Goal: Transaction & Acquisition: Purchase product/service

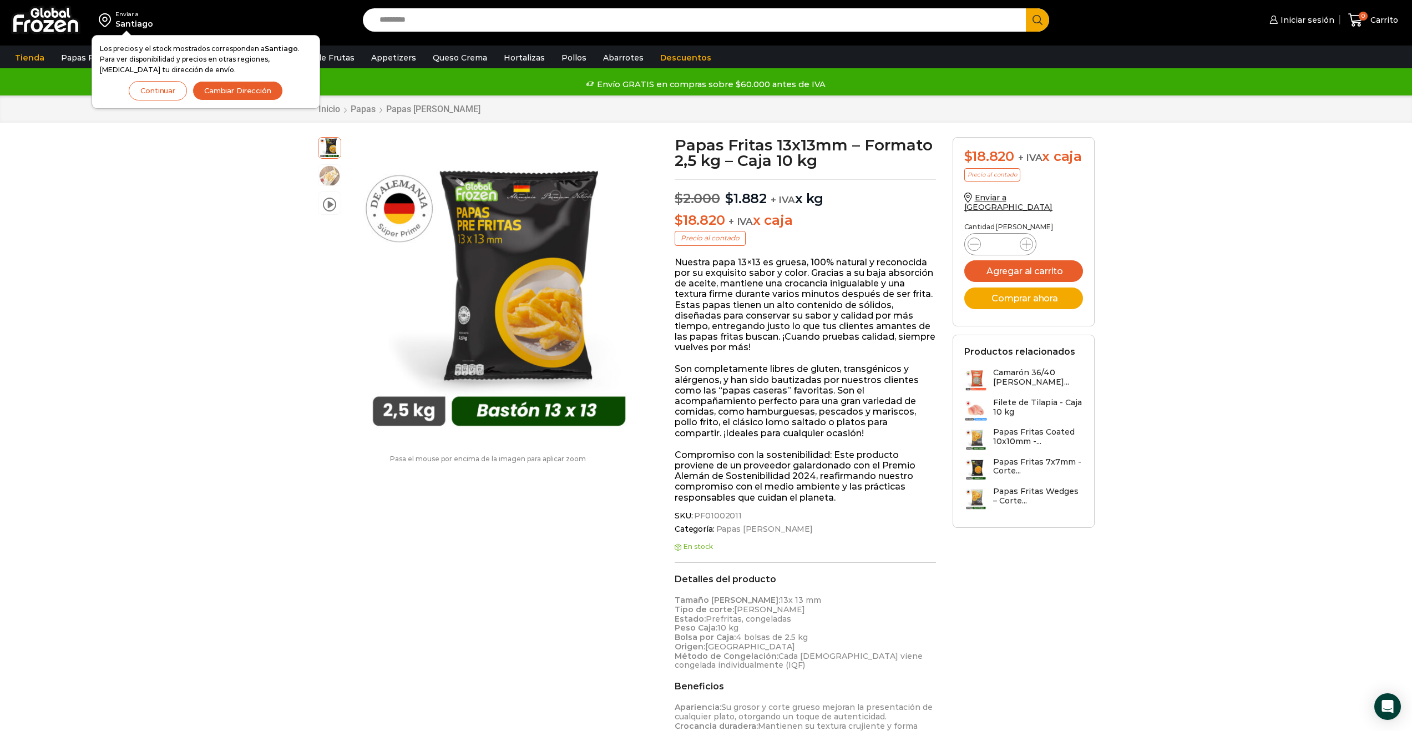
click at [1304, 18] on span "Iniciar sesión" at bounding box center [1306, 19] width 57 height 11
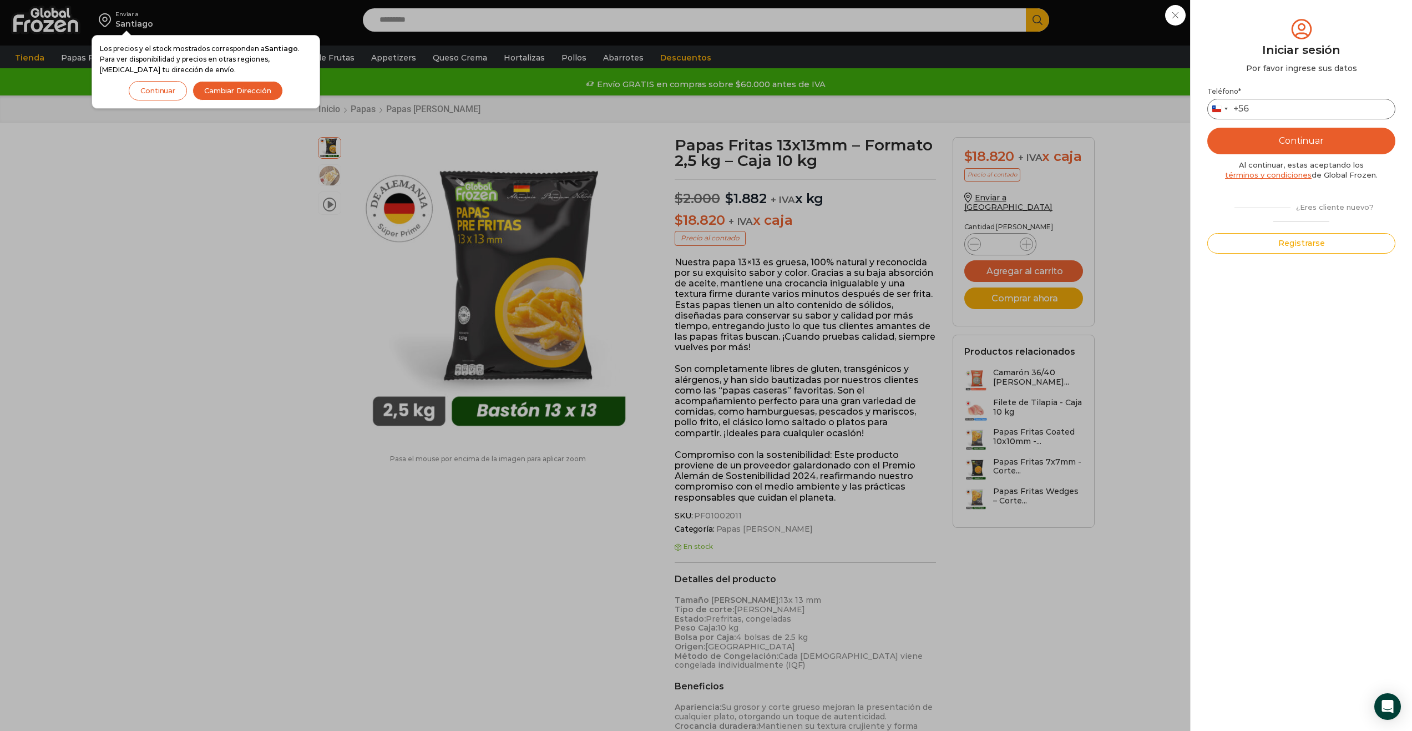
click at [1295, 106] on input "Teléfono *" at bounding box center [1301, 109] width 188 height 21
type input "*********"
click at [1263, 136] on button "Continuar" at bounding box center [1301, 141] width 188 height 27
click at [1226, 113] on input "text" at bounding box center [1222, 108] width 27 height 21
type input "*"
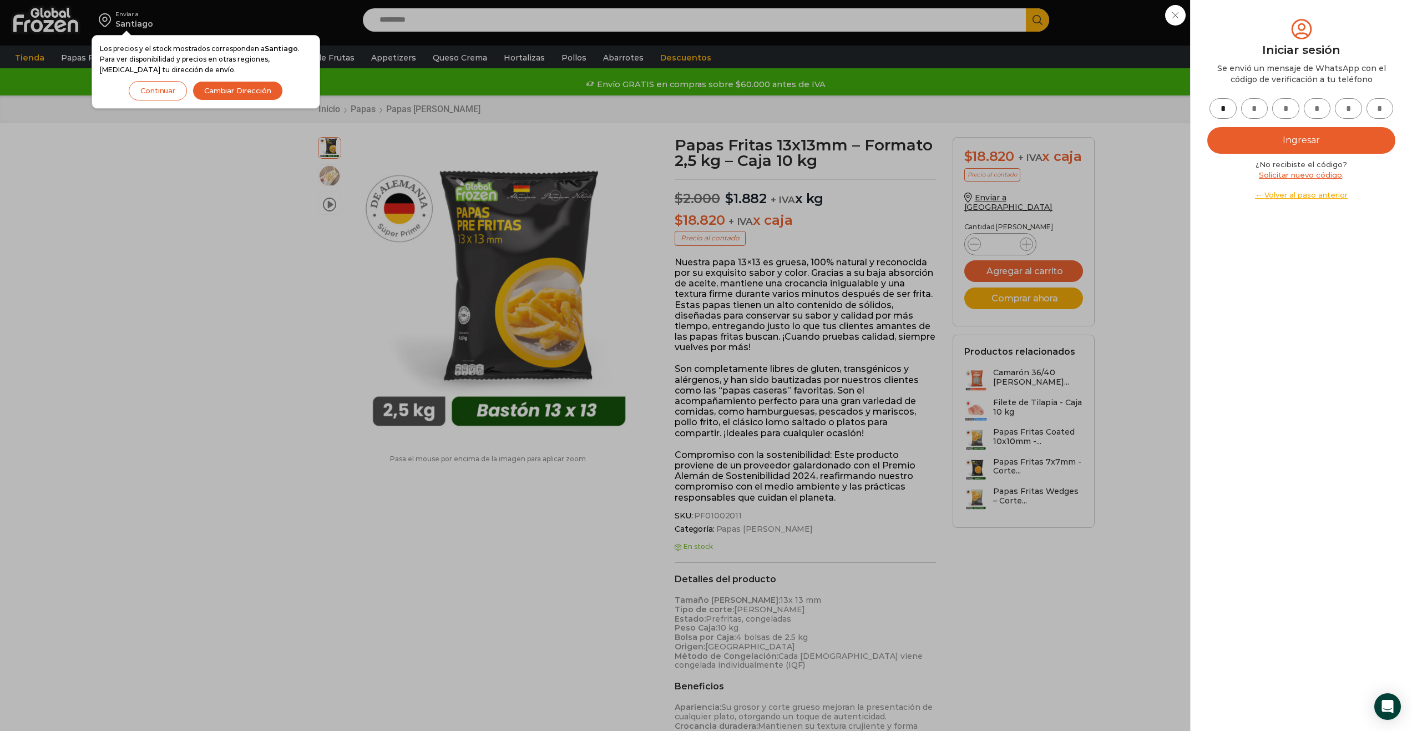
type input "*"
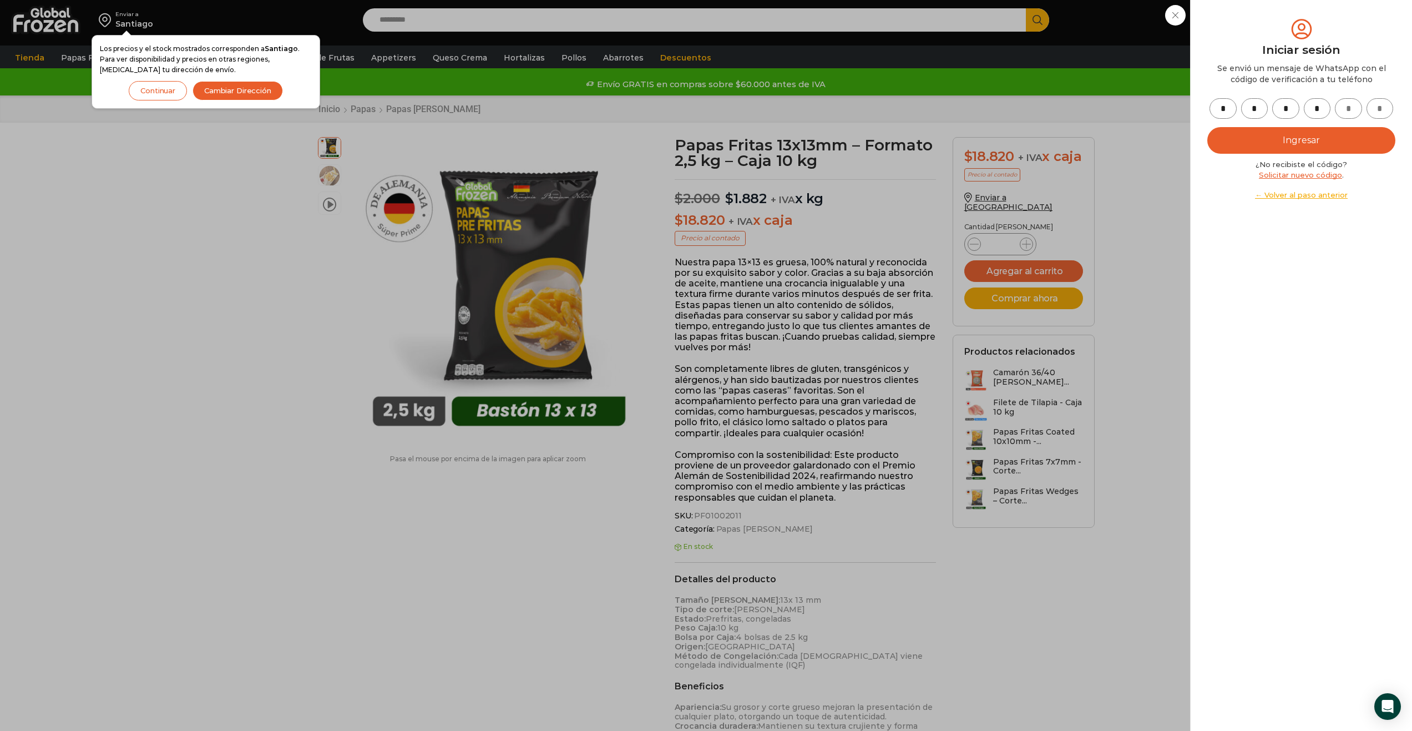
type input "*"
click at [1207, 127] on button "Ingresar" at bounding box center [1301, 140] width 188 height 27
click at [1325, 134] on button "Ingresar" at bounding box center [1301, 140] width 188 height 27
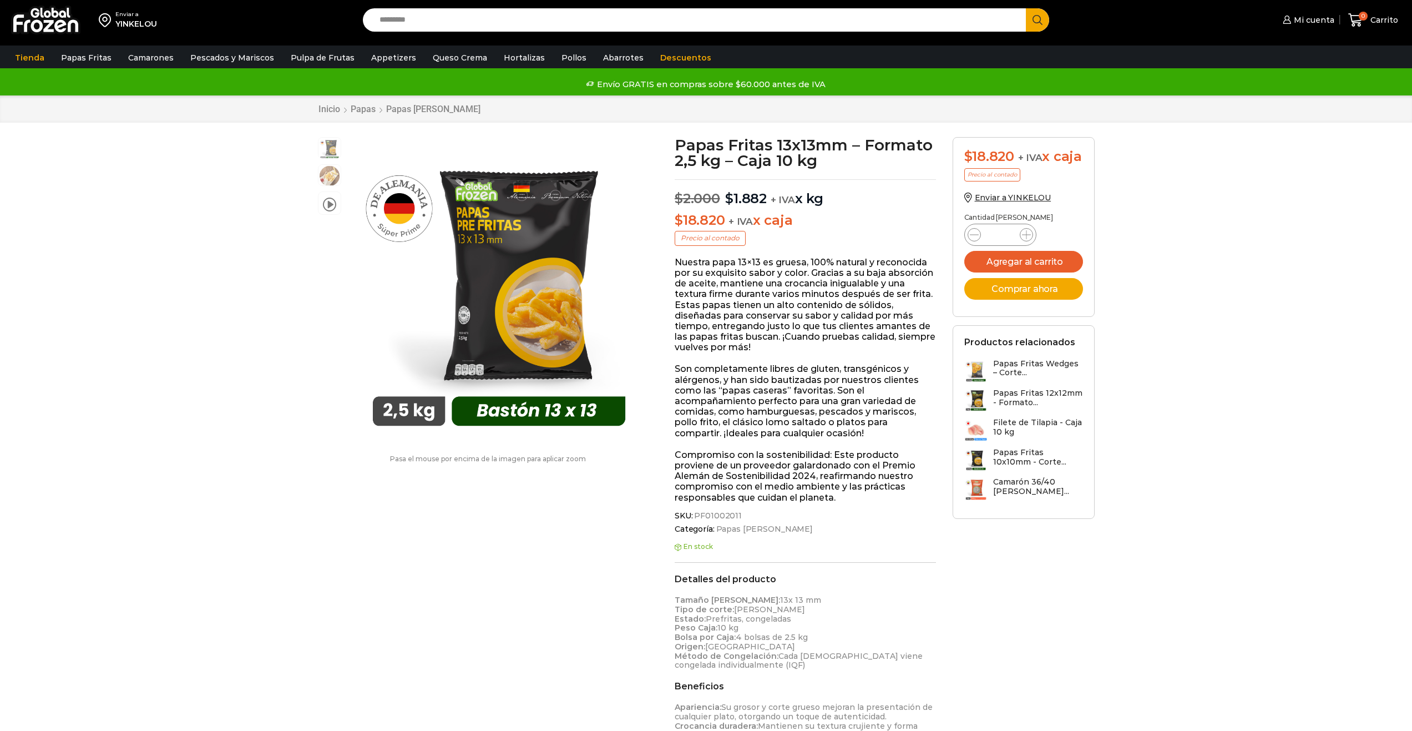
click at [1026, 239] on icon at bounding box center [1026, 234] width 9 height 9
click at [1026, 241] on span at bounding box center [1026, 234] width 13 height 13
click at [1028, 241] on span at bounding box center [1026, 234] width 13 height 13
click at [1028, 239] on icon at bounding box center [1026, 234] width 9 height 9
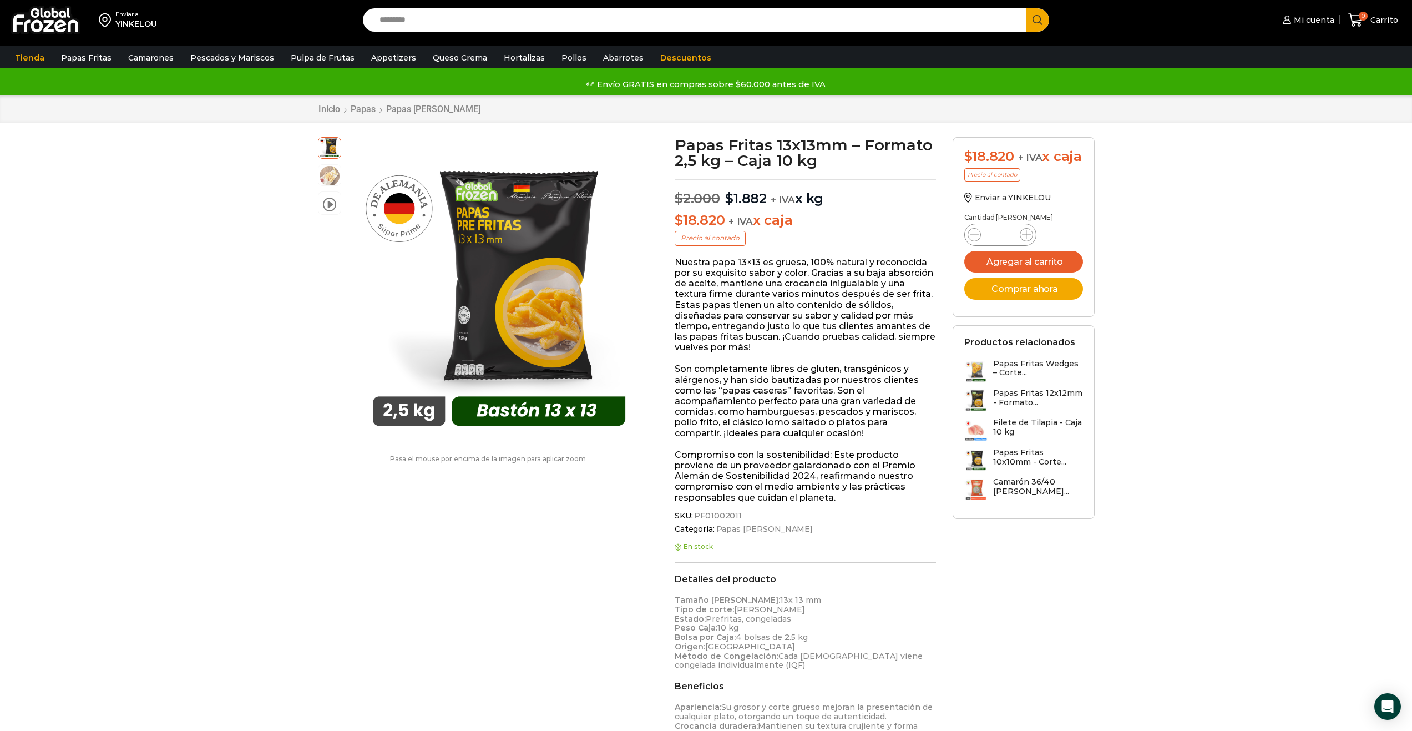
drag, startPoint x: 968, startPoint y: 257, endPoint x: 980, endPoint y: 255, distance: 12.5
click at [970, 246] on div "Papas Fritas 13x13mm - Formato 2,5 kg - Caja 10 kg cantidad *" at bounding box center [1000, 235] width 72 height 22
click at [976, 241] on span at bounding box center [974, 234] width 13 height 13
type input "*"
click at [1035, 295] on button "Comprar ahora" at bounding box center [1023, 289] width 119 height 22
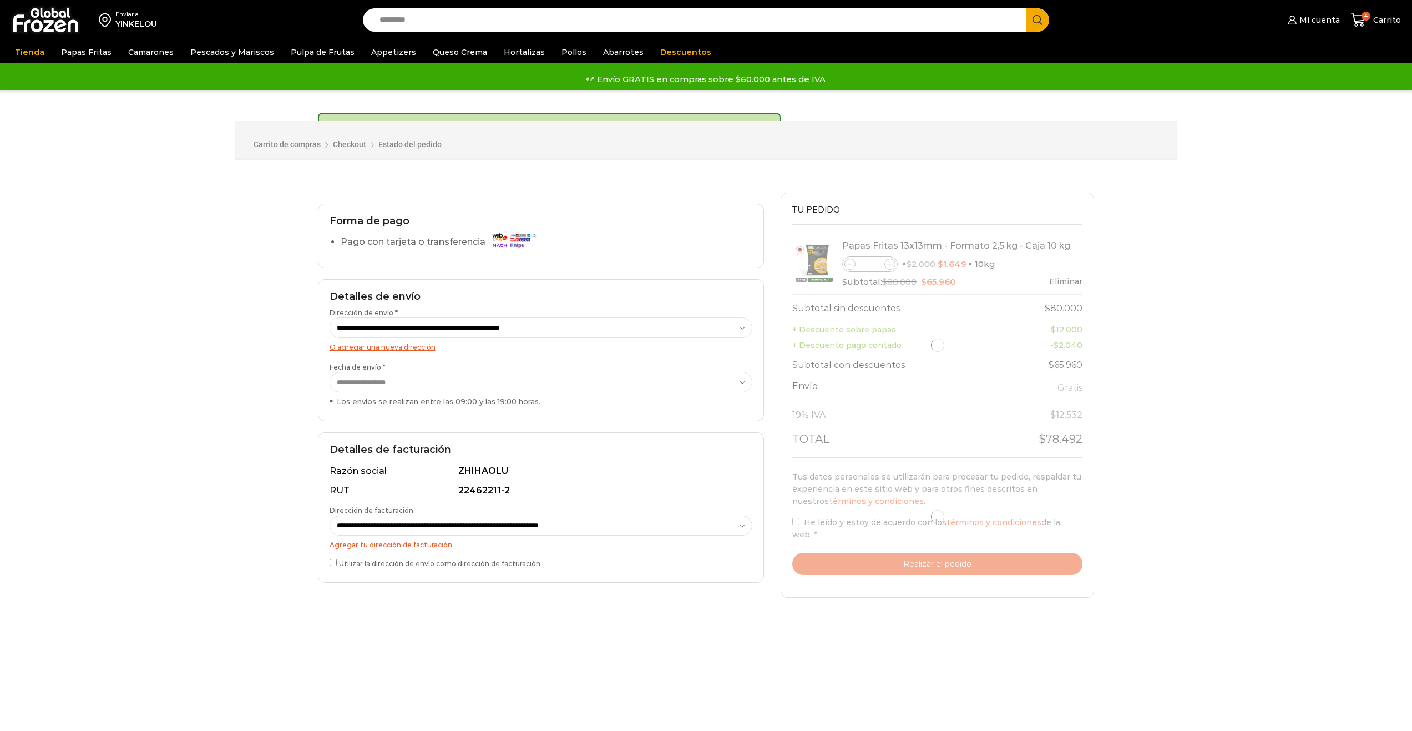
click at [1021, 281] on table "Product Papas Fritas 13x13mm - Formato 2,5 kg - Caja 10 kg Papas Fritas 13x13mm…" at bounding box center [937, 346] width 291 height 224
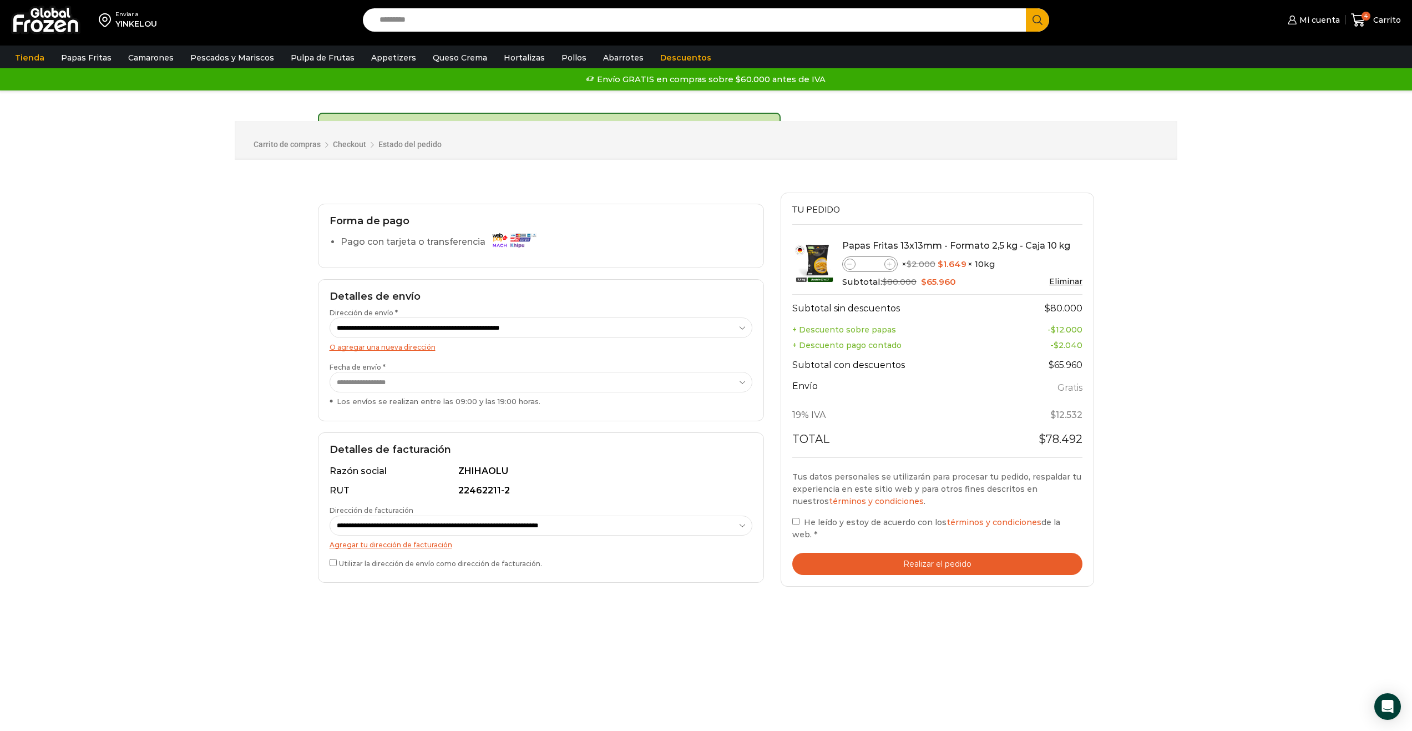
click at [890, 270] on span at bounding box center [889, 264] width 11 height 11
type input "*"
click at [213, 443] on div "Enviar a YINKELOU Search input Search Mi cuenta Pedidos" at bounding box center [706, 486] width 1412 height 973
click at [913, 553] on button "Realizar el pedido" at bounding box center [937, 564] width 291 height 23
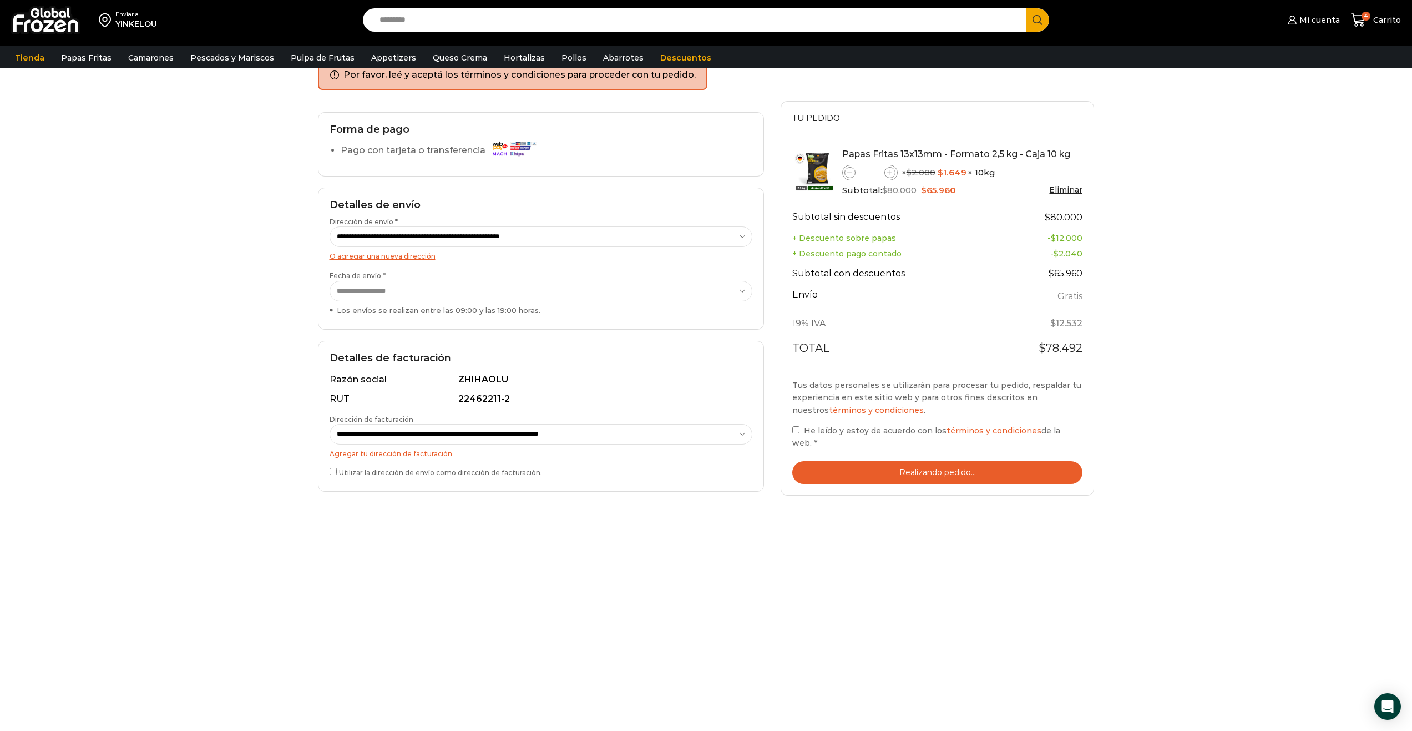
click at [647, 578] on div "**********" at bounding box center [541, 466] width 463 height 731
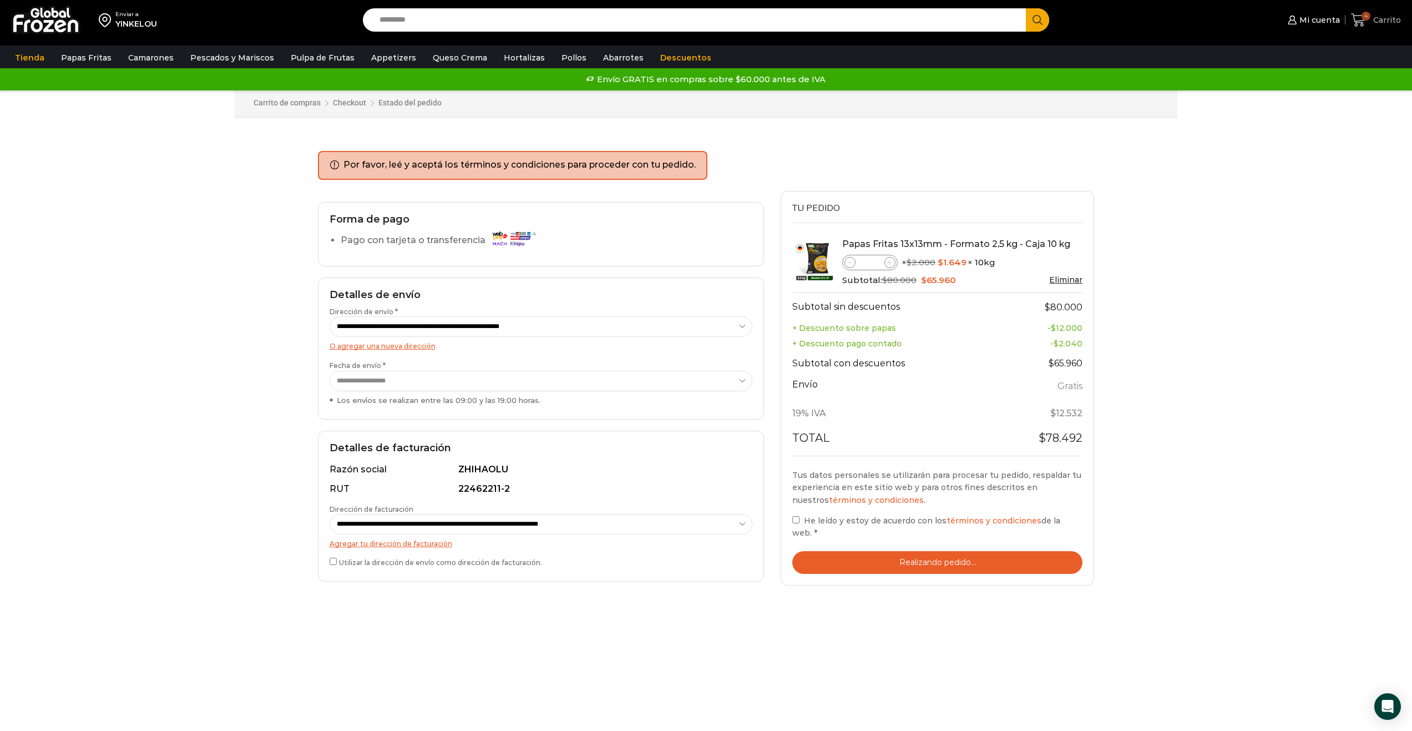
click at [1364, 18] on span "4" at bounding box center [1365, 16] width 9 height 9
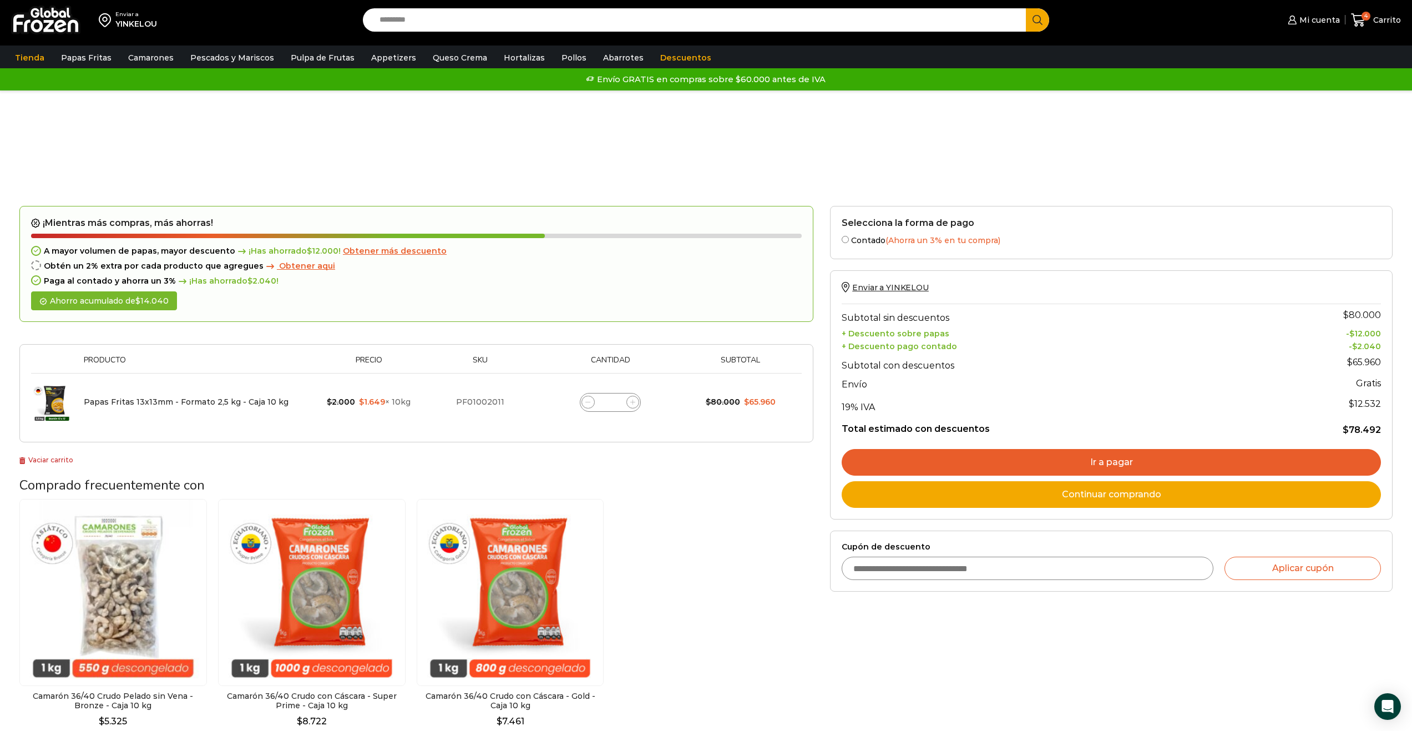
click at [632, 404] on icon at bounding box center [632, 401] width 5 height 5
type input "*"
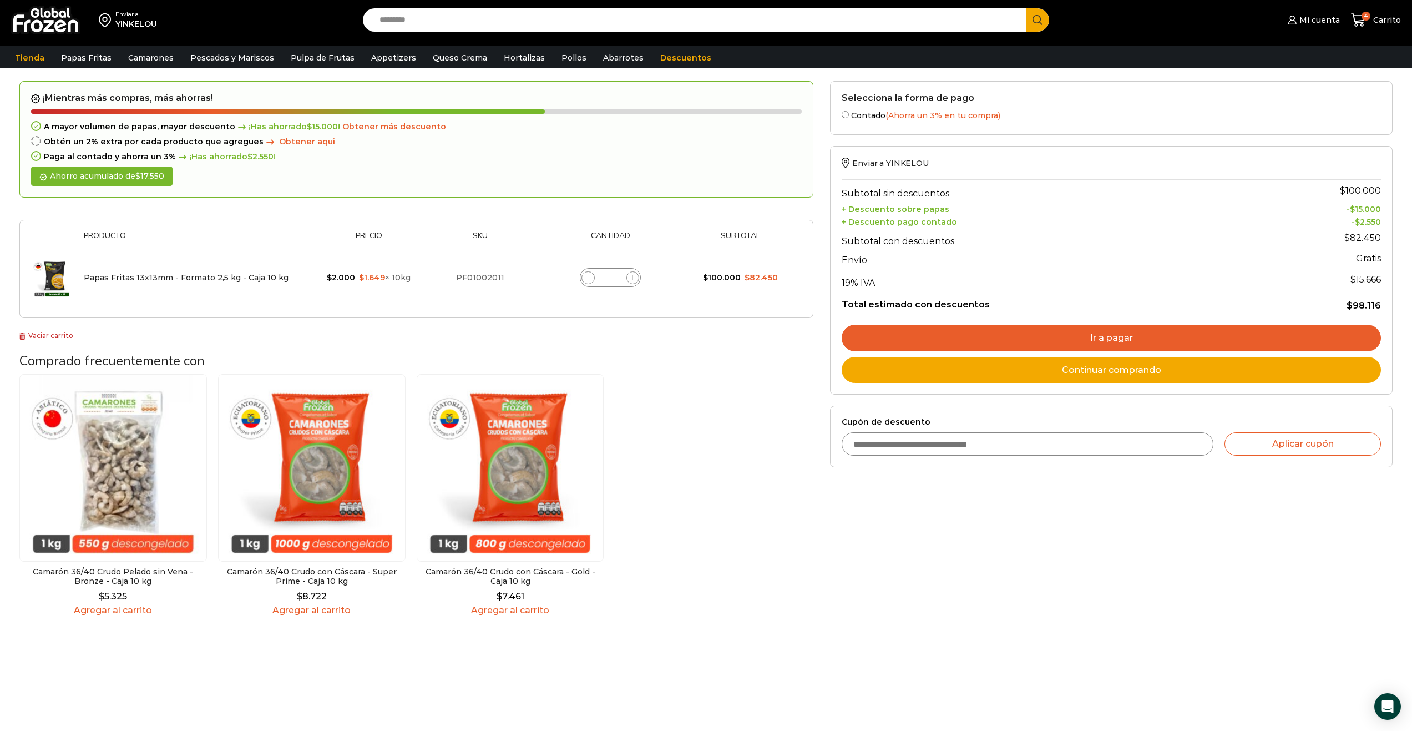
scroll to position [166, 0]
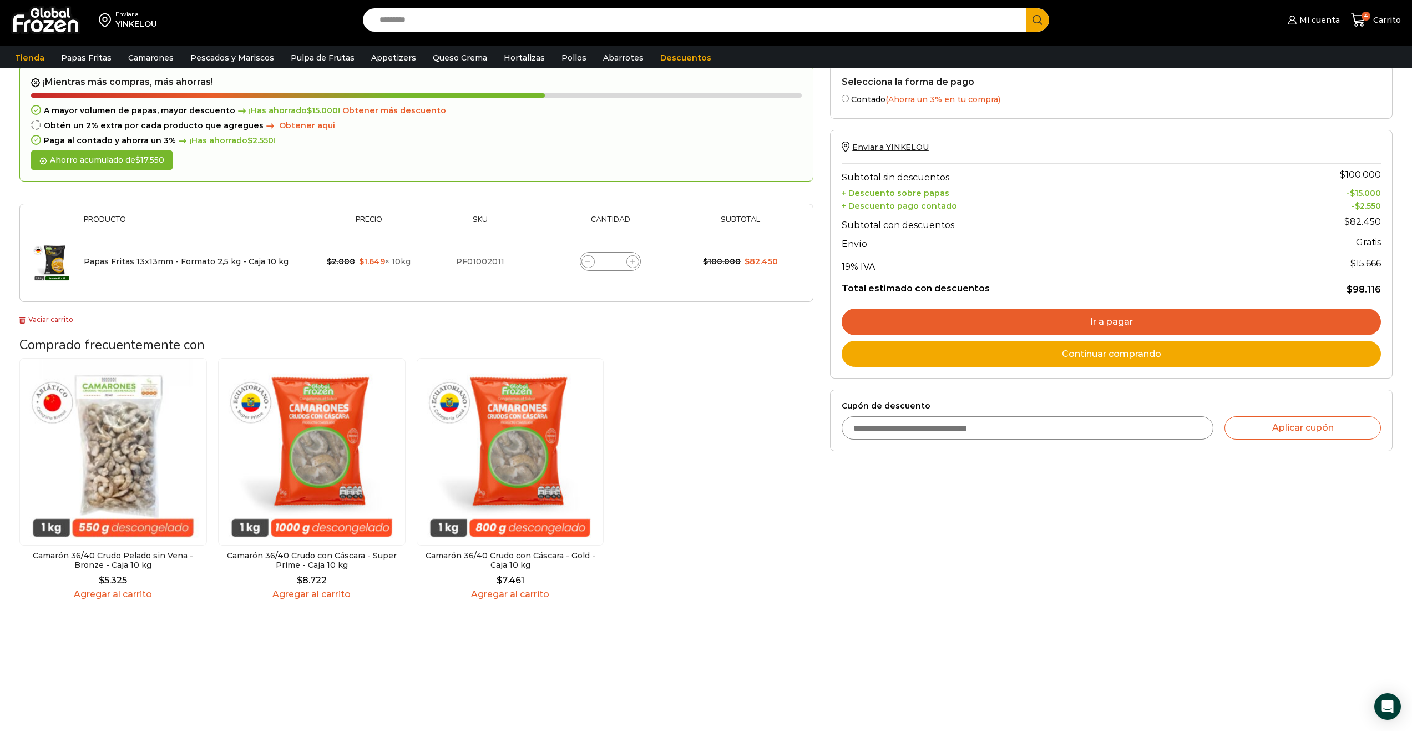
click at [592, 259] on span at bounding box center [587, 261] width 13 height 13
type input "*"
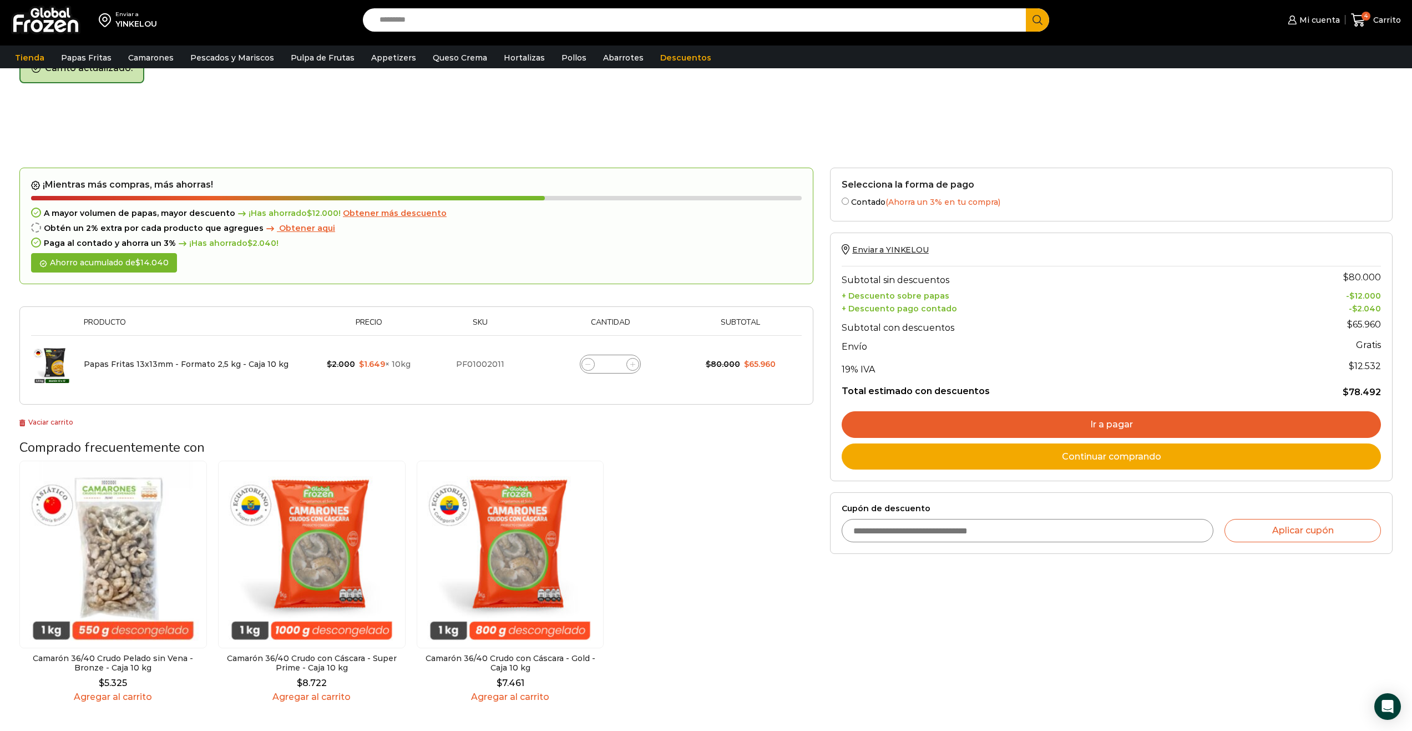
scroll to position [63, 0]
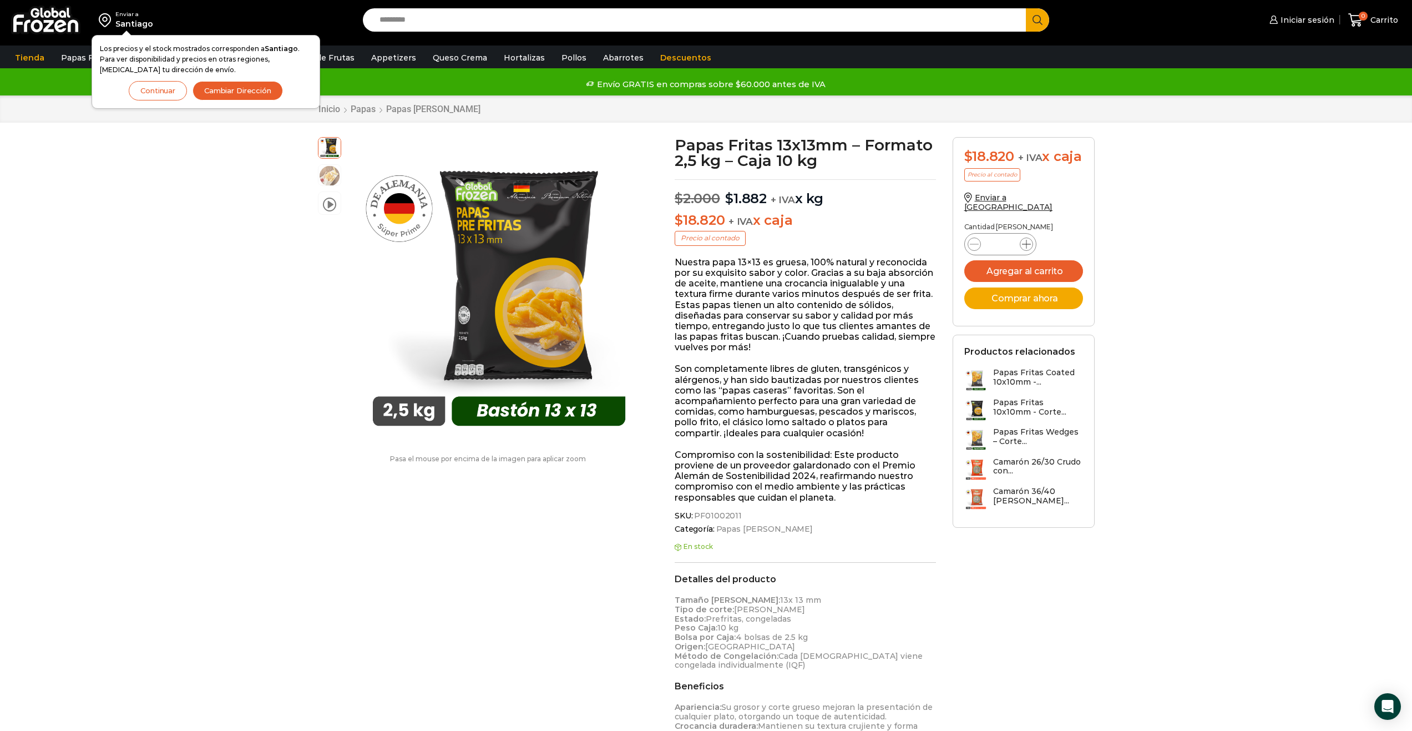
click at [1026, 245] on span at bounding box center [1026, 243] width 13 height 13
click at [1027, 245] on span at bounding box center [1026, 243] width 13 height 13
type input "*"
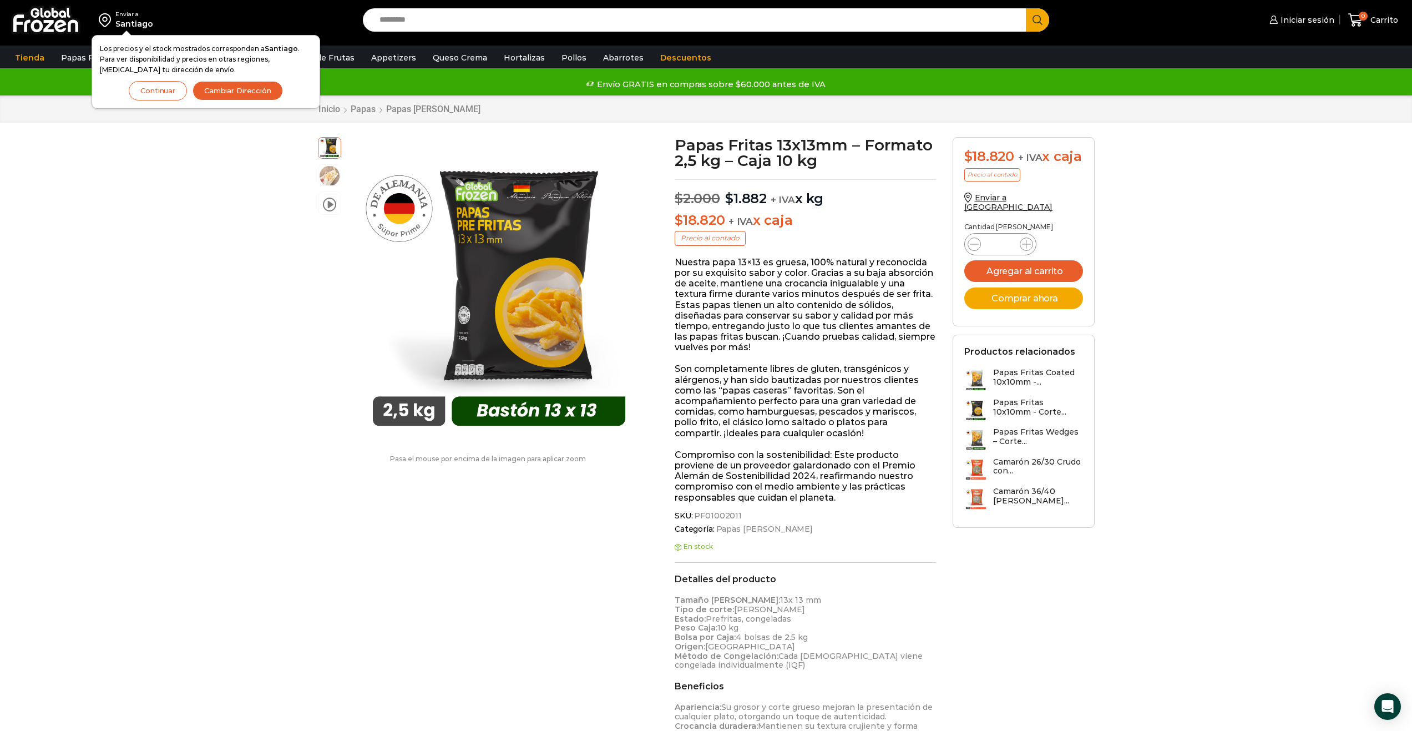
click at [1032, 282] on button "Agregar al carrito" at bounding box center [1023, 271] width 119 height 22
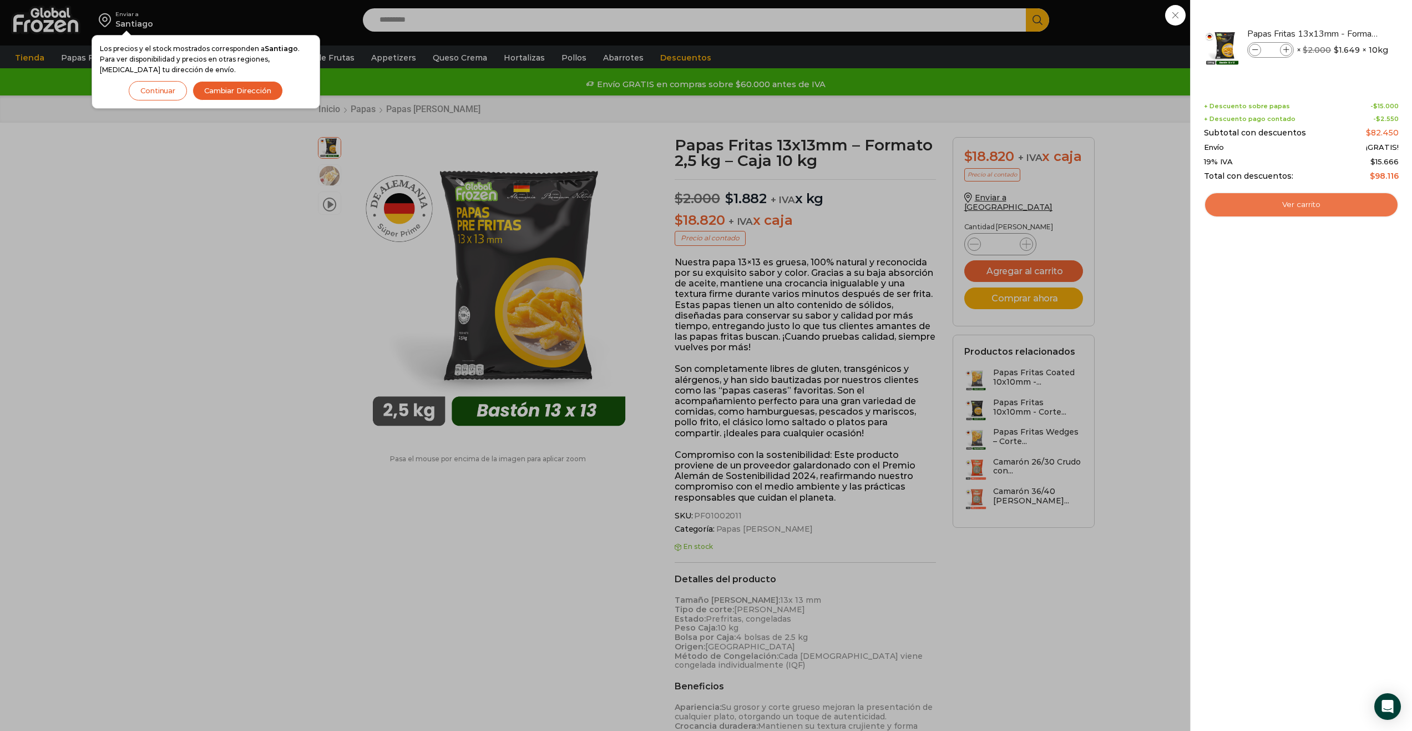
click at [1305, 201] on link "Ver carrito" at bounding box center [1301, 205] width 195 height 26
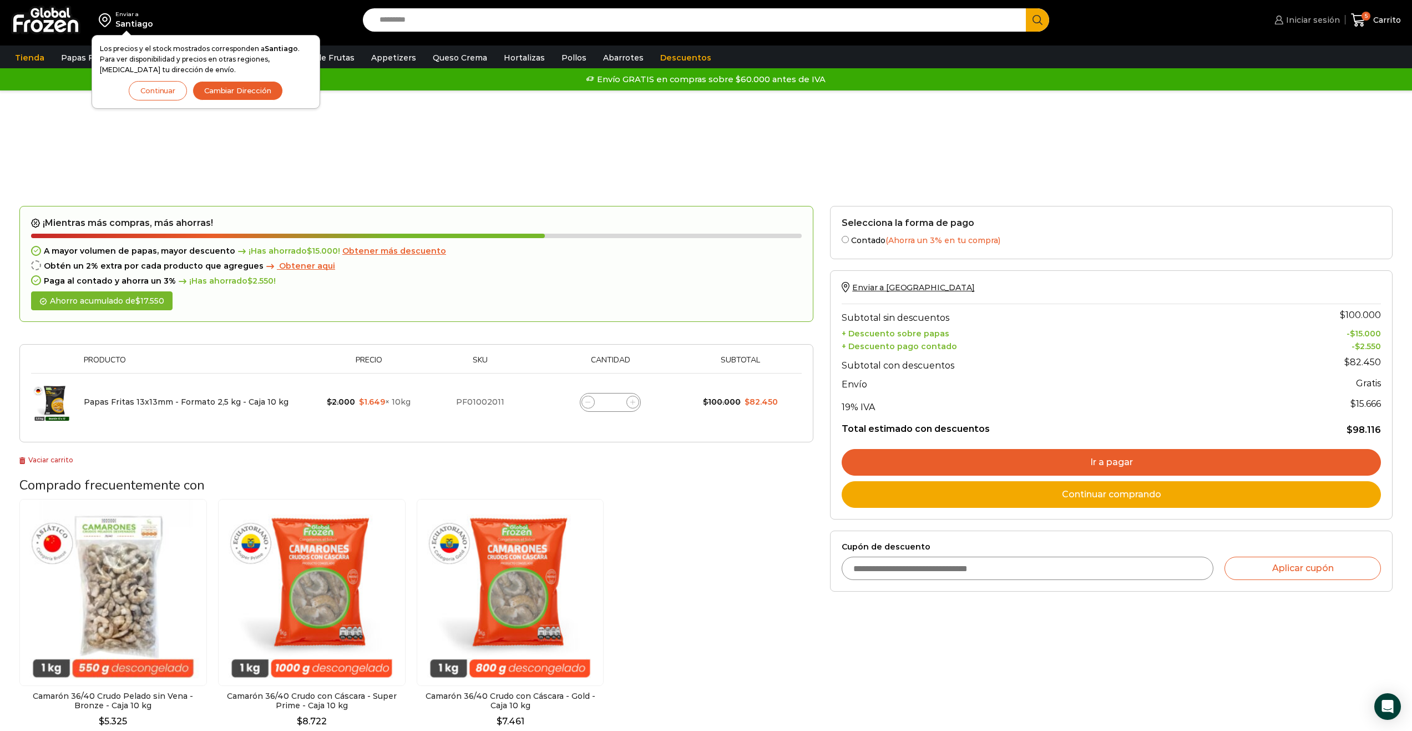
click at [1310, 20] on span "Iniciar sesión" at bounding box center [1311, 19] width 57 height 11
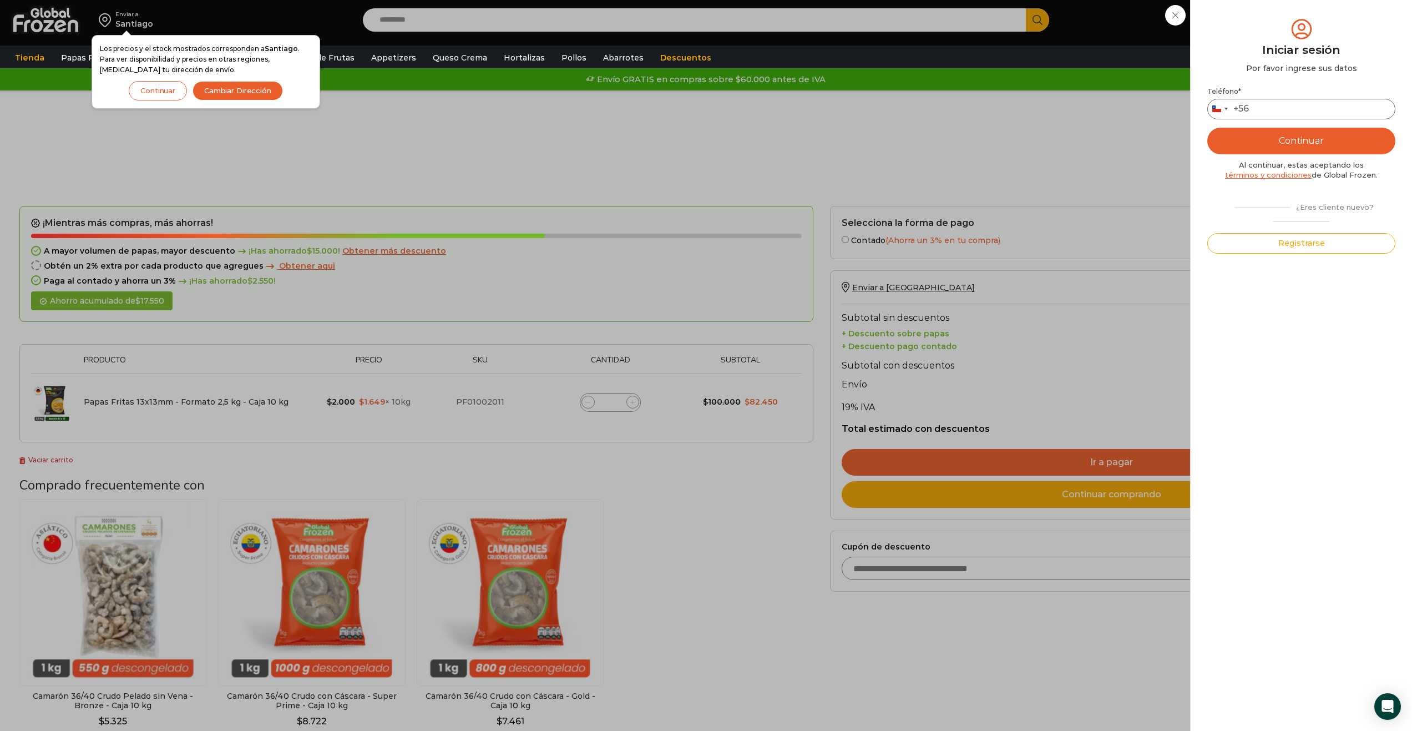
click at [1294, 100] on input "Teléfono *" at bounding box center [1301, 109] width 188 height 21
type input "*********"
click at [1299, 138] on button "Continuar" at bounding box center [1301, 141] width 188 height 27
click at [1225, 109] on input "text" at bounding box center [1222, 108] width 27 height 21
type input "*"
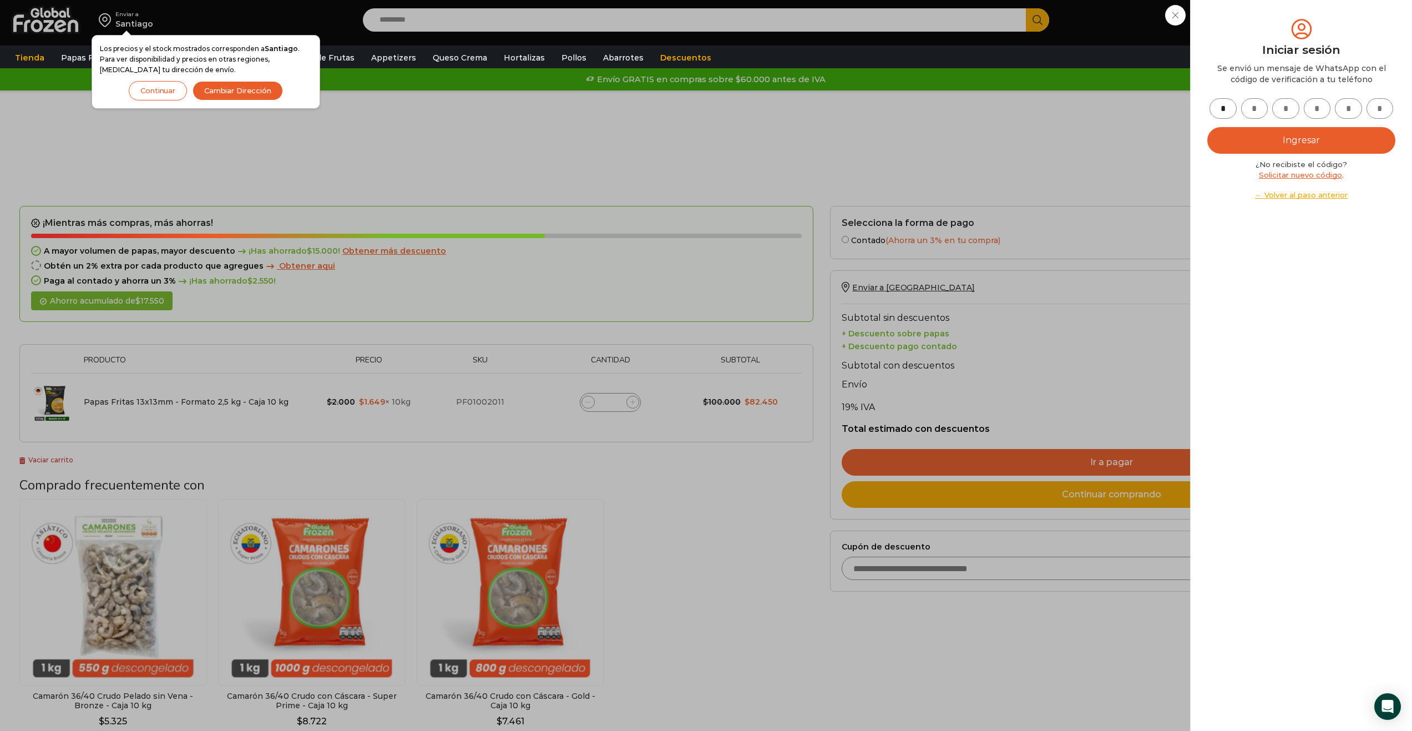
type input "*"
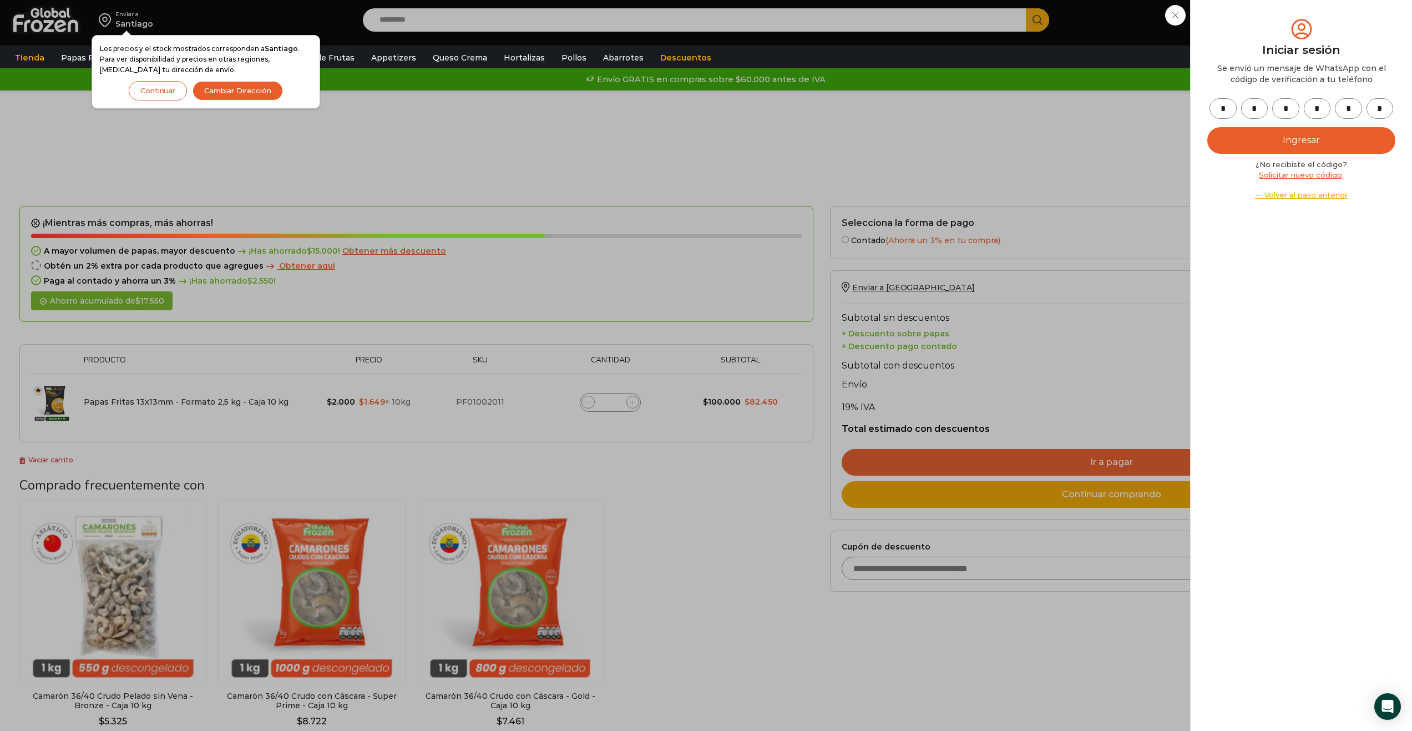
click at [1207, 127] on button "Ingresar" at bounding box center [1301, 140] width 188 height 27
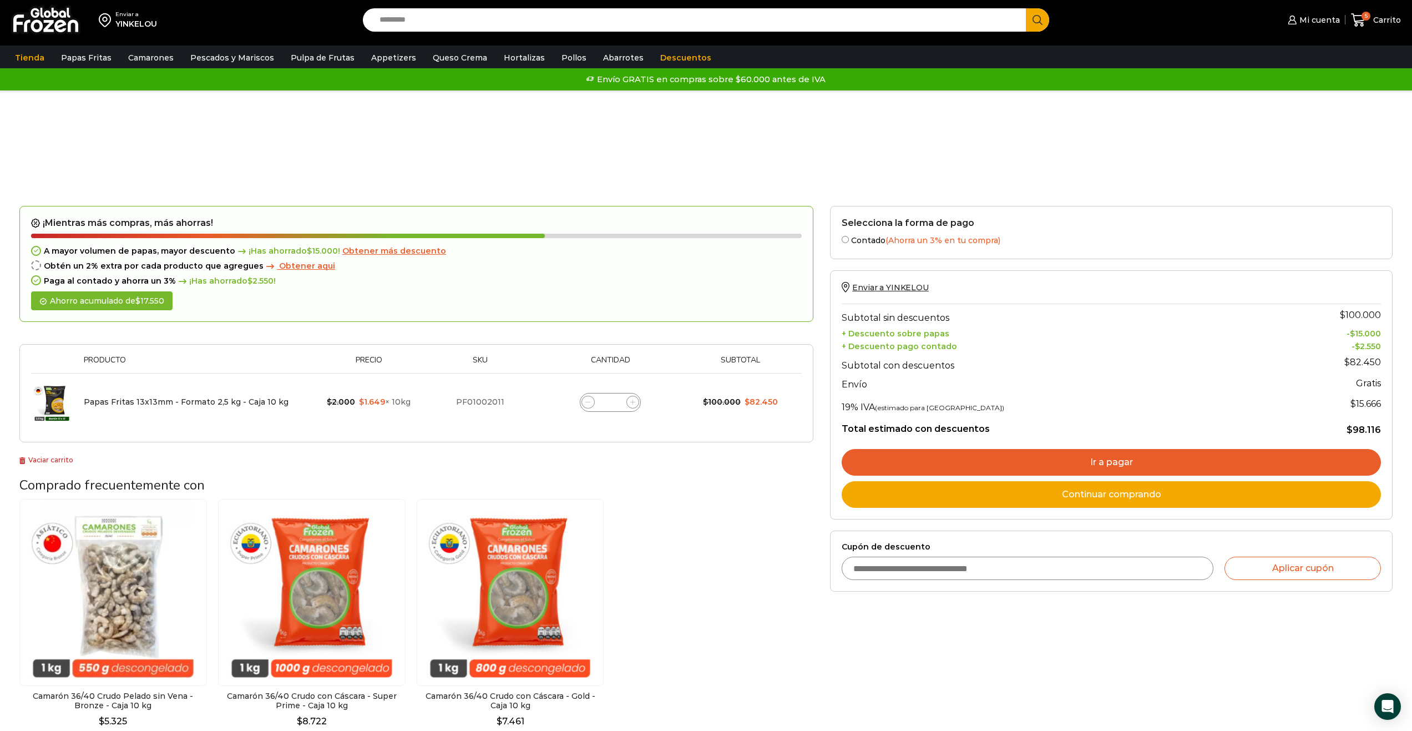
click at [585, 401] on span at bounding box center [587, 402] width 13 height 13
type input "*"
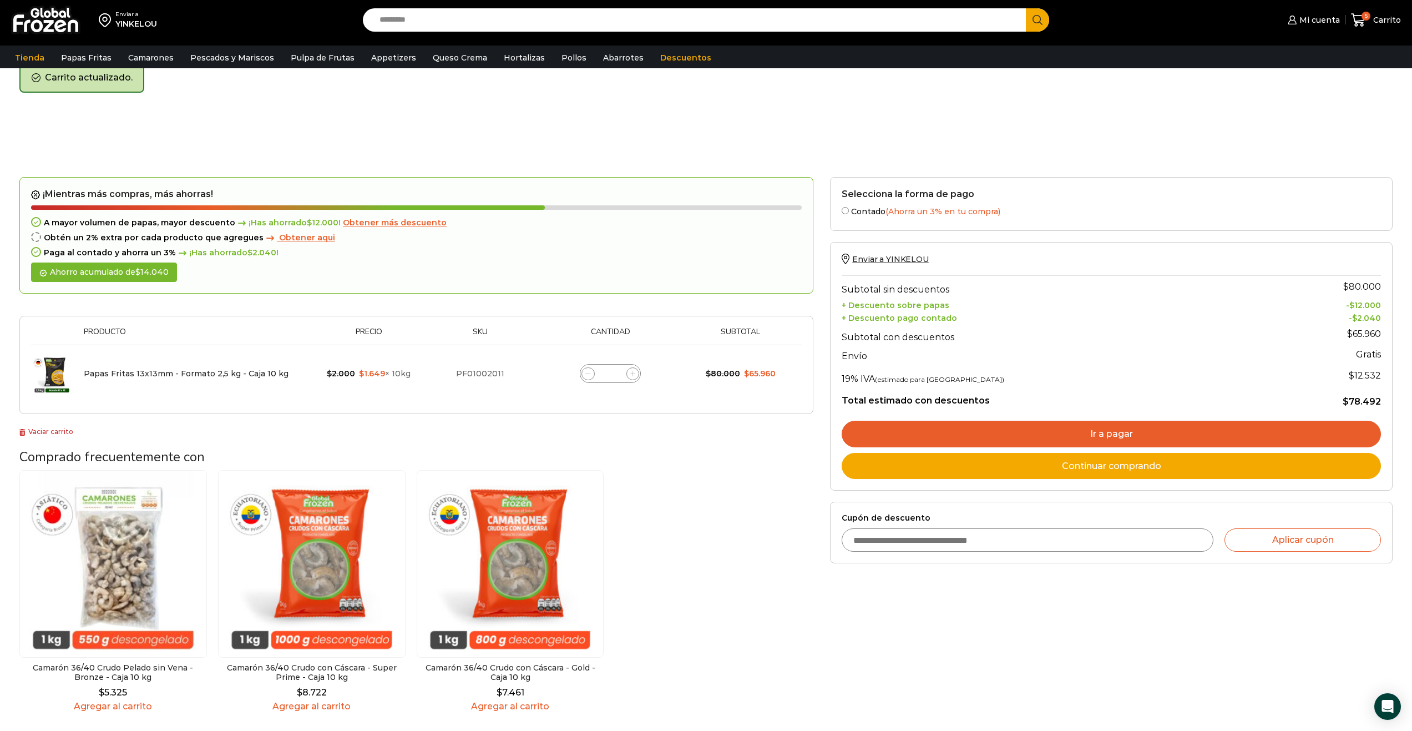
scroll to position [57, 0]
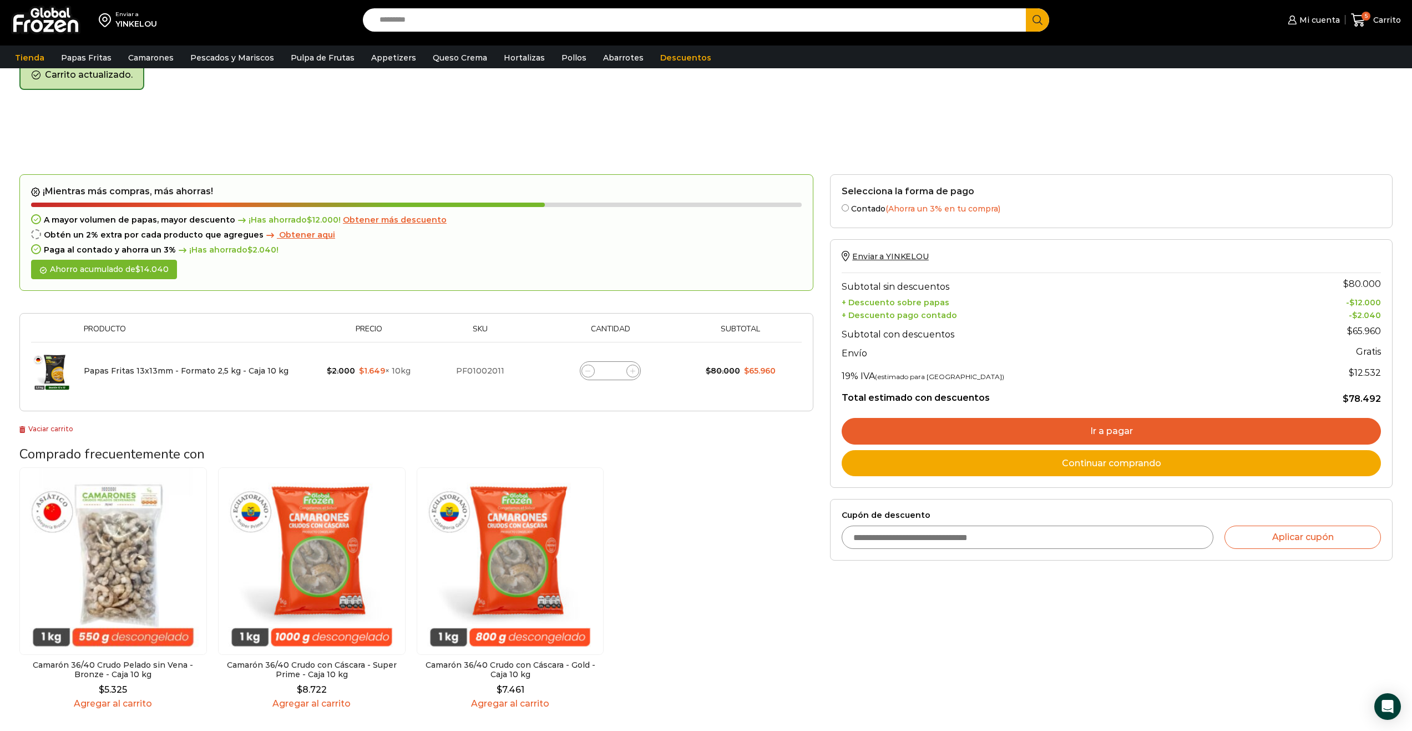
click at [727, 528] on div "Camarón 36/40 Crudo Pelado sin Vena - Bronze - Caja 10 kg $ 5.325 Agregar al ca…" at bounding box center [416, 587] width 794 height 241
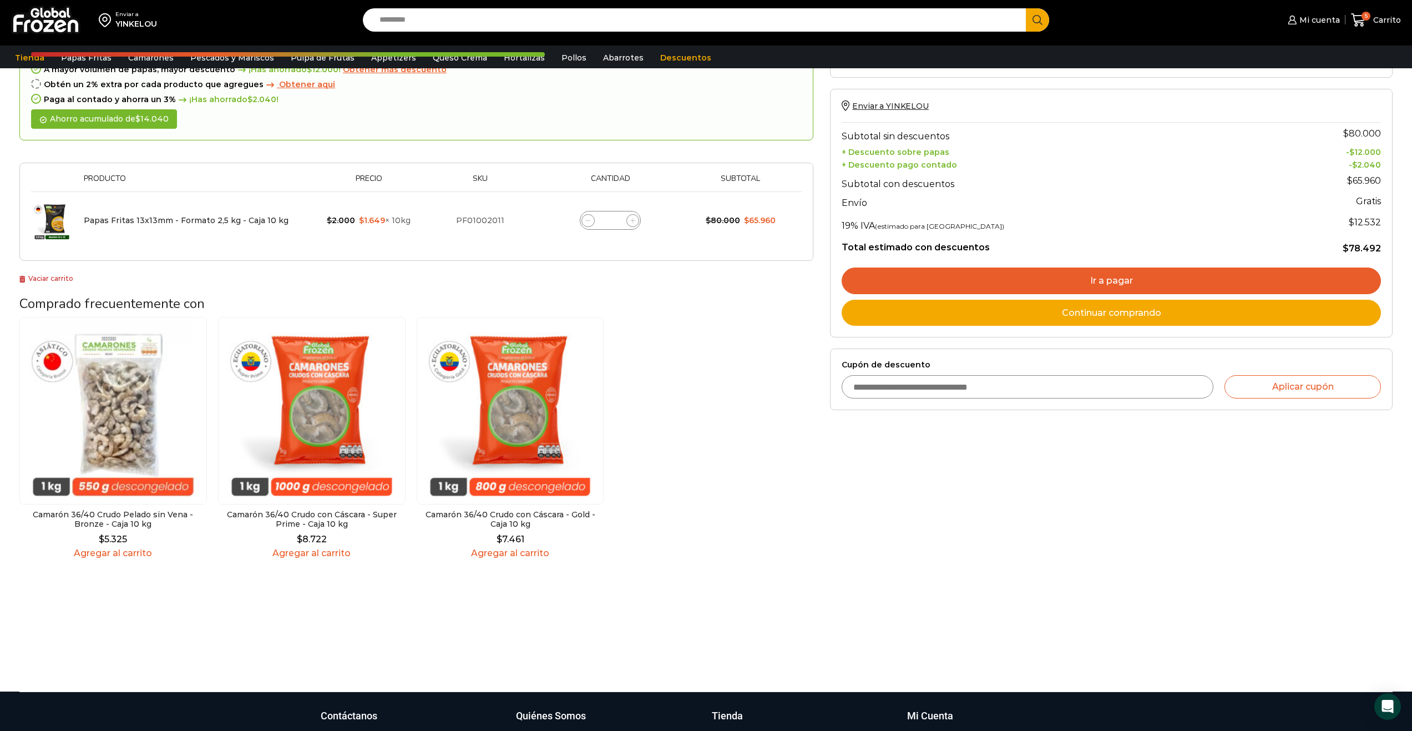
scroll to position [224, 0]
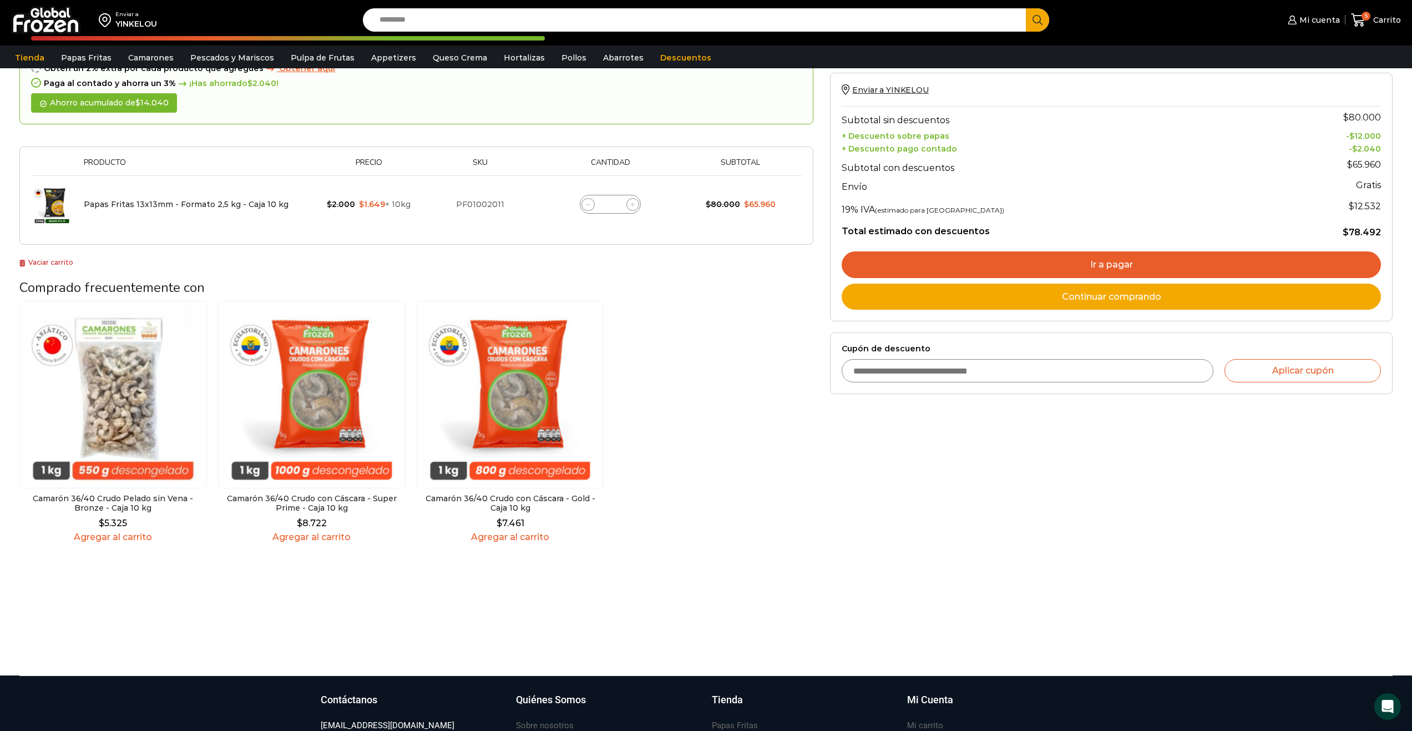
click at [1063, 261] on link "Ir a pagar" at bounding box center [1111, 264] width 539 height 27
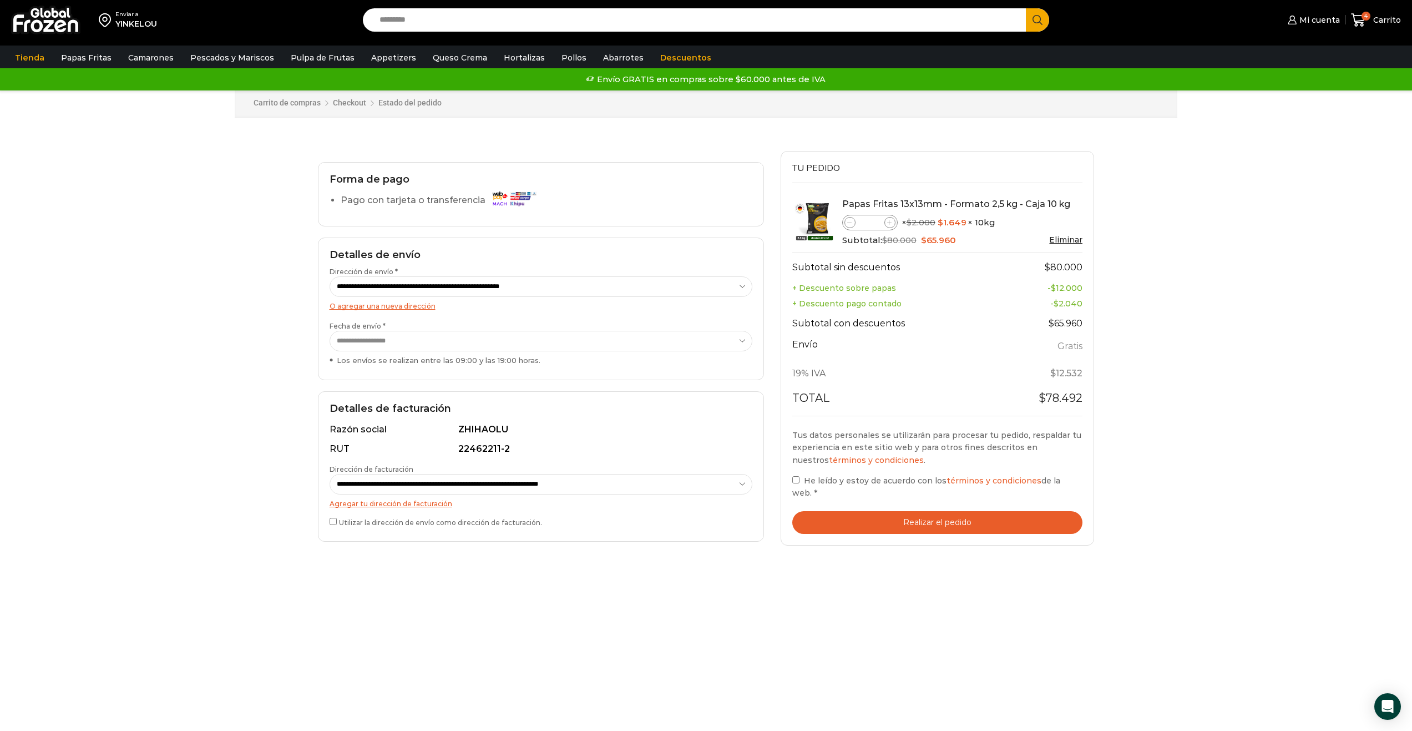
click at [803, 481] on label "He leído y estoy de acuerdo con los términos y condiciones de la web. *" at bounding box center [937, 487] width 291 height 26
click at [898, 511] on button "Realizar el pedido" at bounding box center [937, 522] width 291 height 23
